Goal: Register for event/course

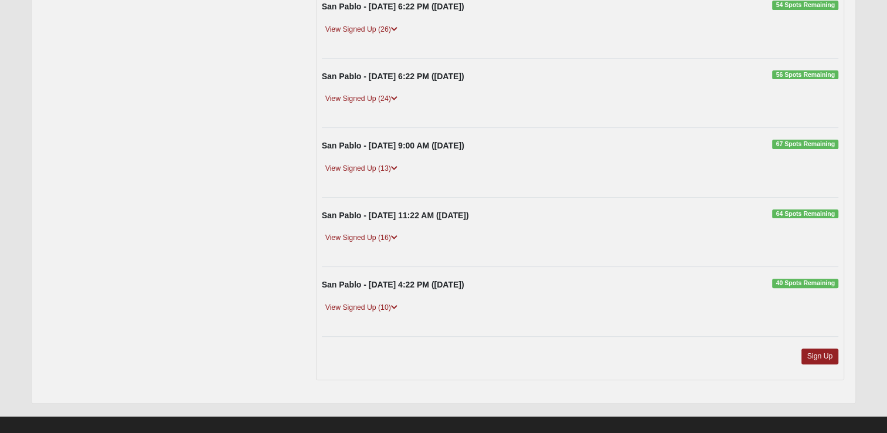
scroll to position [341, 0]
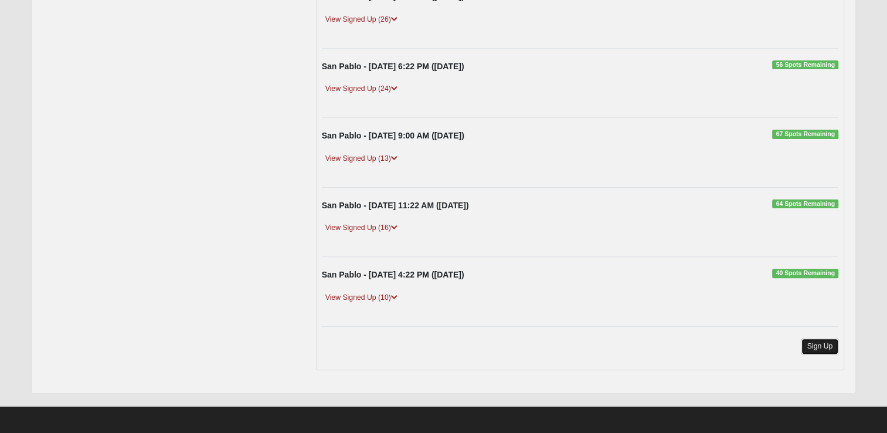
click at [812, 339] on link "Sign Up" at bounding box center [821, 346] width 38 height 16
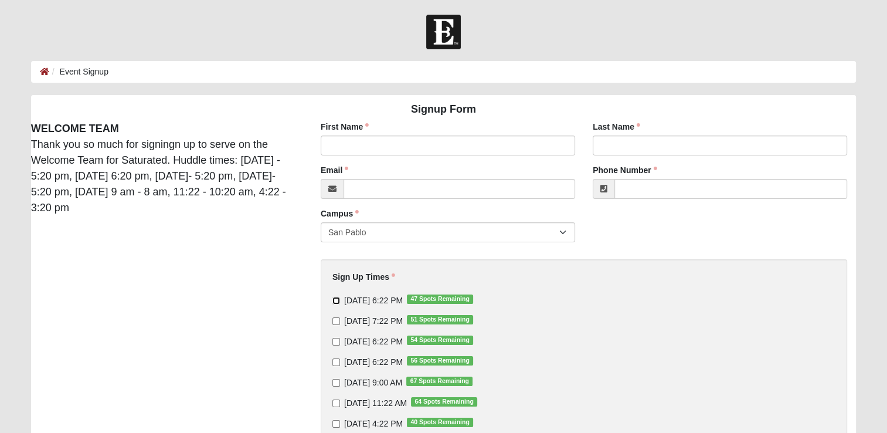
click at [335, 303] on input "9/10/2025 6:22 PM 47 Spots Remaining" at bounding box center [337, 301] width 8 height 8
checkbox input "true"
click at [335, 322] on input "9/11/2025 7:22 PM 51 Spots Remaining" at bounding box center [337, 321] width 8 height 8
checkbox input "true"
click at [335, 384] on input "9/14/2025 9:00 AM 67 Spots Remaining" at bounding box center [337, 383] width 8 height 8
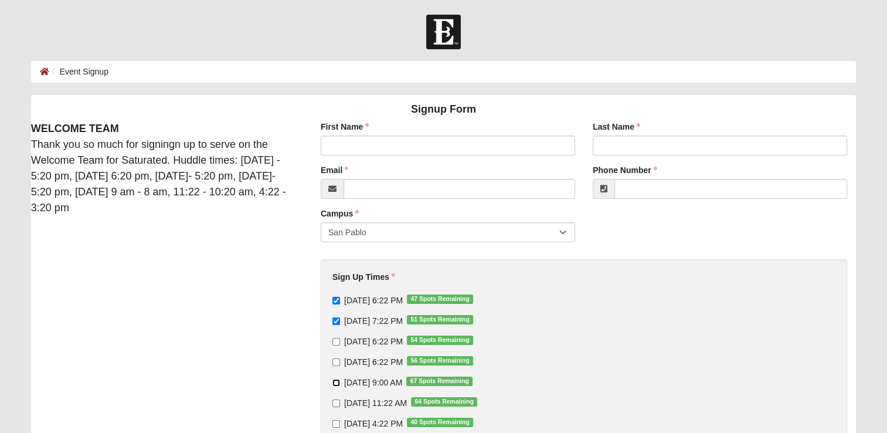
checkbox input "true"
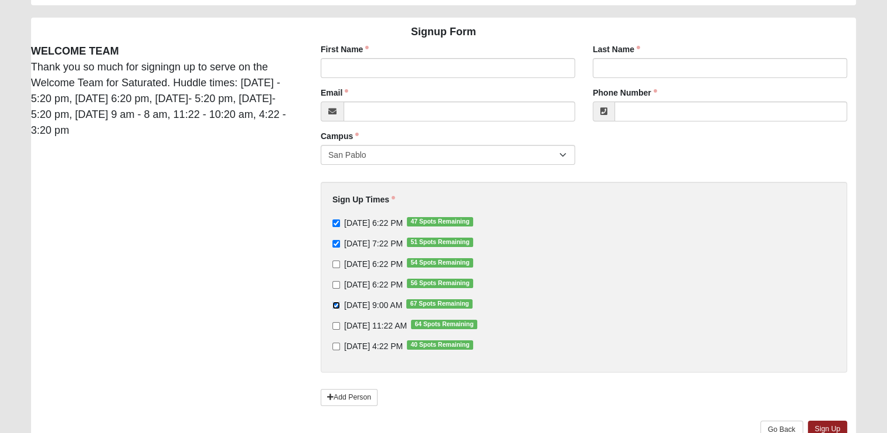
scroll to position [124, 0]
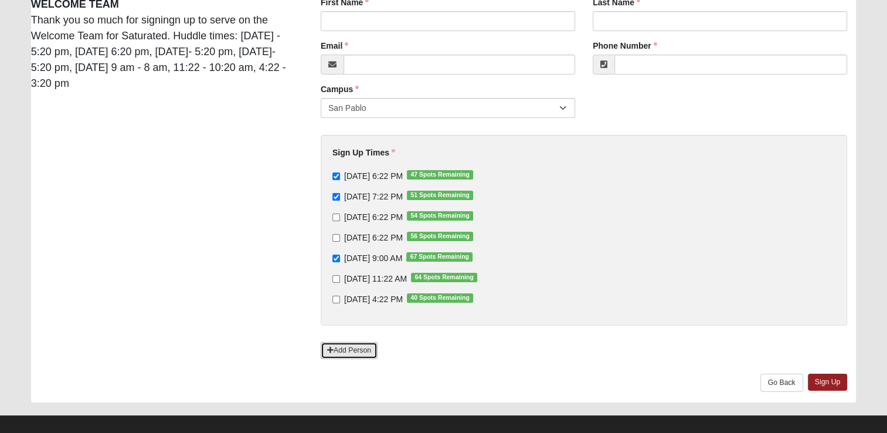
click at [354, 353] on link "Add Person" at bounding box center [349, 350] width 57 height 17
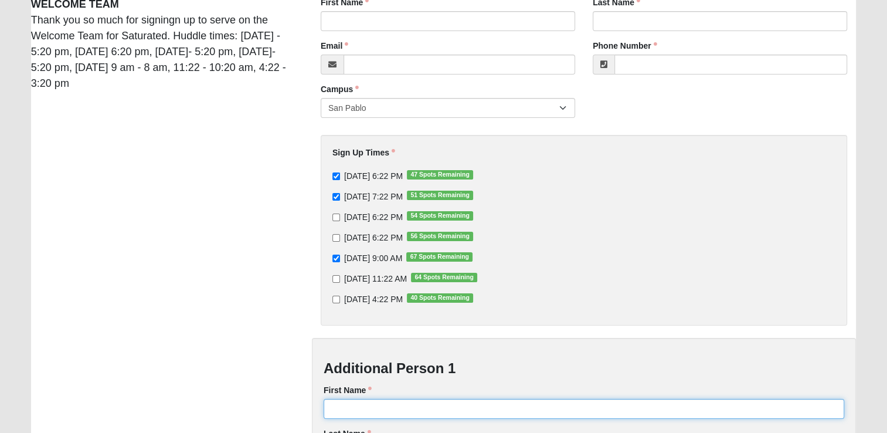
click at [349, 407] on input "First Name" at bounding box center [584, 409] width 521 height 20
type input "Pamela"
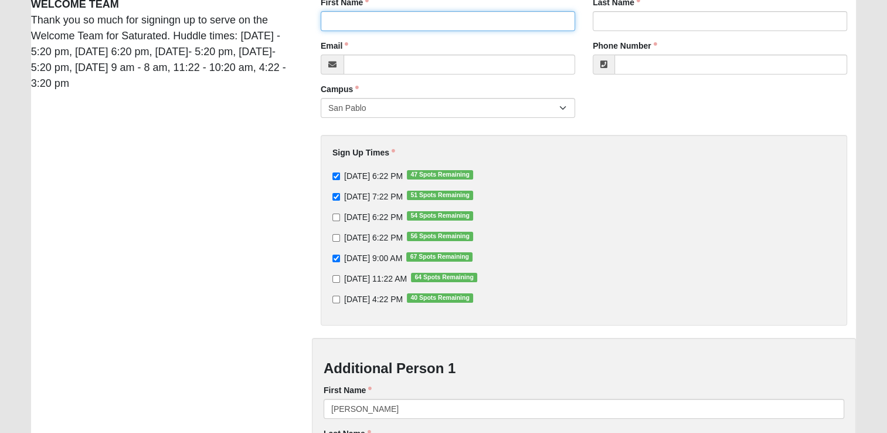
type input "Jeffrey"
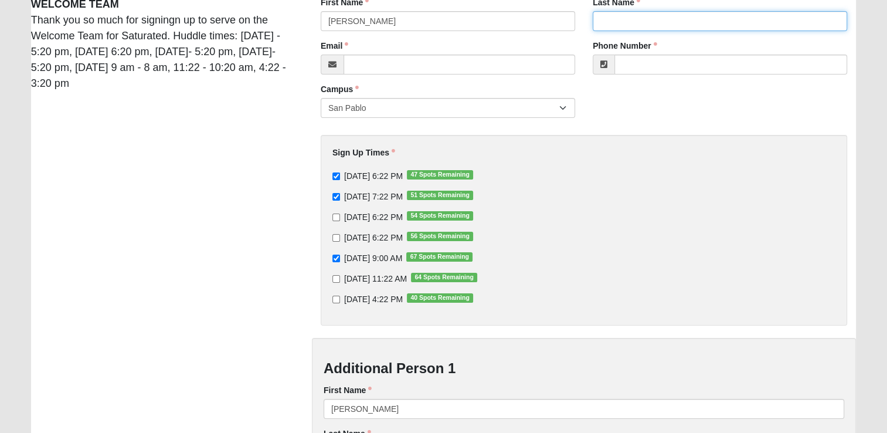
type input "Cosgrove"
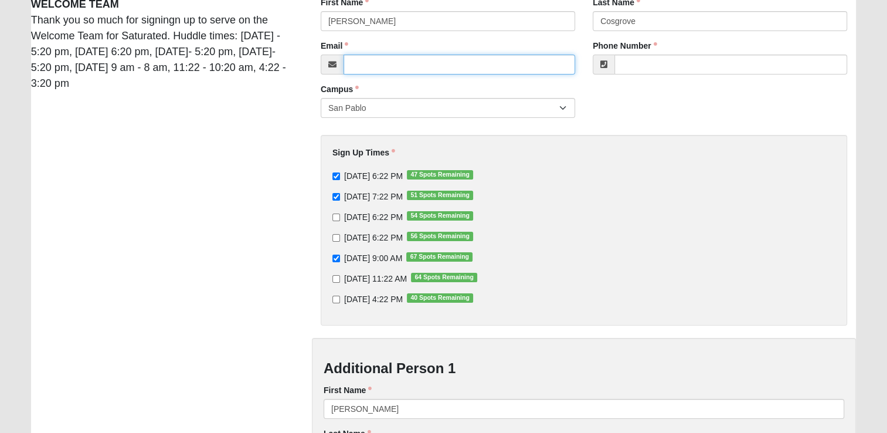
type input "jr12inman@aol.com"
type input "(904) 923-5879"
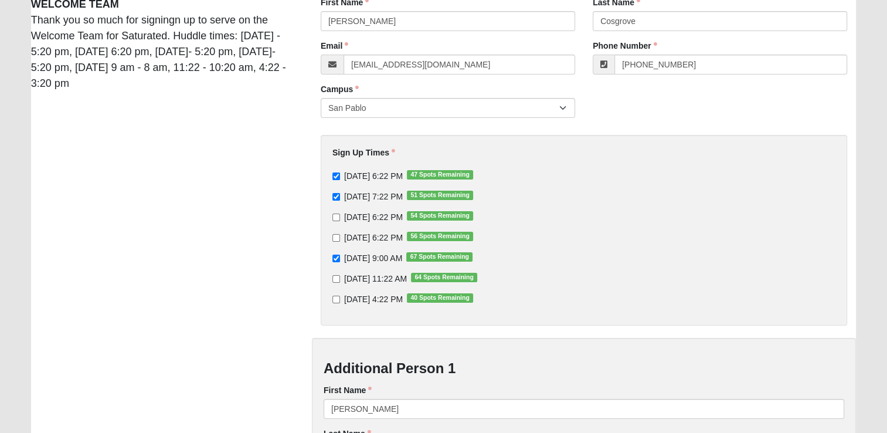
type input "Cosgrove"
type input "pamela.cosgrove@comcast.net"
type input "(904) 635-2656"
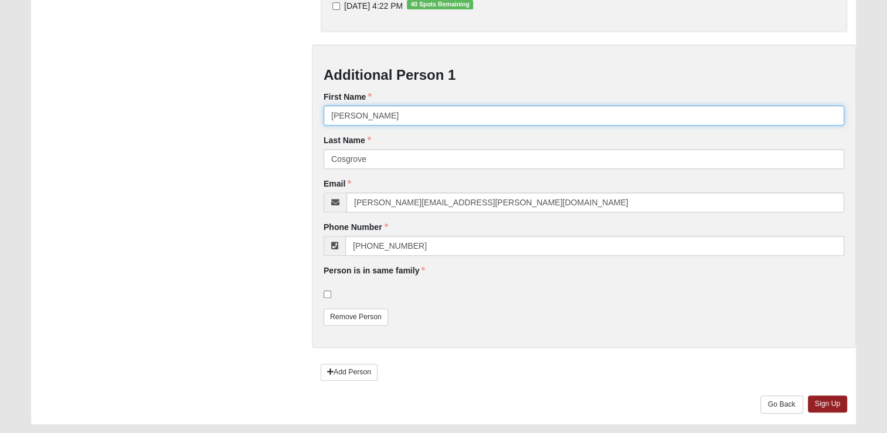
scroll to position [419, 0]
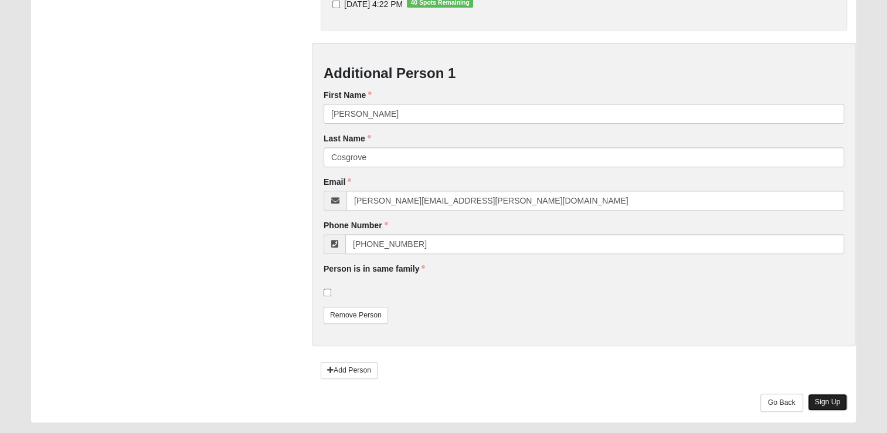
click at [822, 404] on link "Sign Up" at bounding box center [828, 402] width 40 height 17
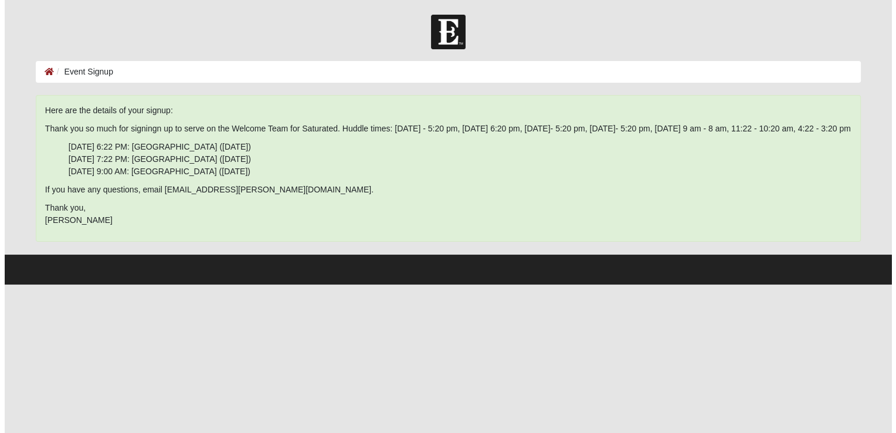
scroll to position [0, 0]
